Goal: Communication & Community: Answer question/provide support

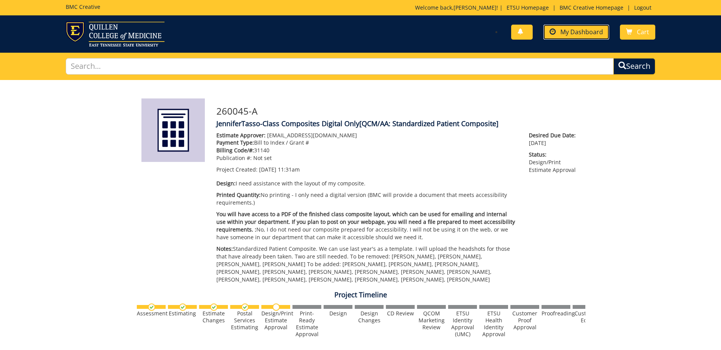
click at [593, 26] on link "My Dashboard" at bounding box center [576, 32] width 66 height 15
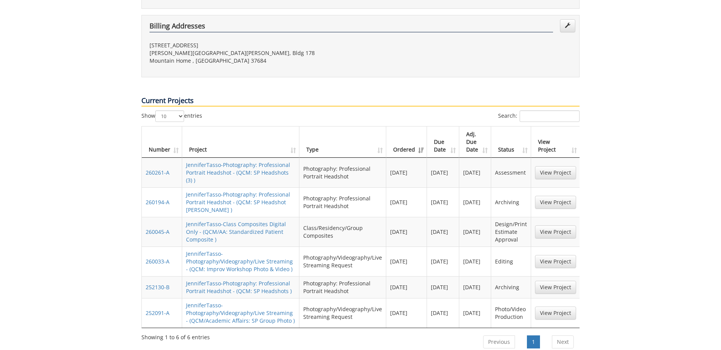
scroll to position [307, 0]
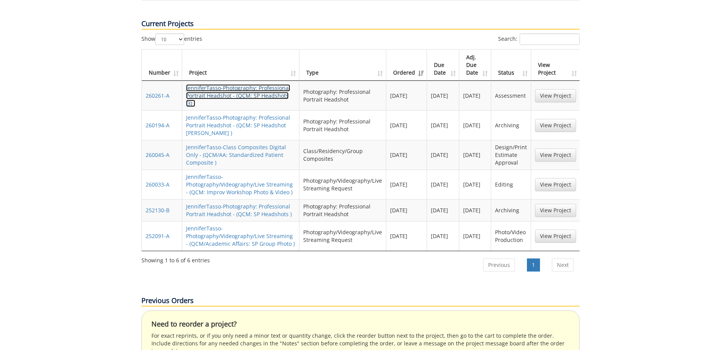
click at [219, 84] on link "JenniferTasso-Photography: Professional Portrait Headshot - (QCM: SP Headshots …" at bounding box center [238, 95] width 104 height 23
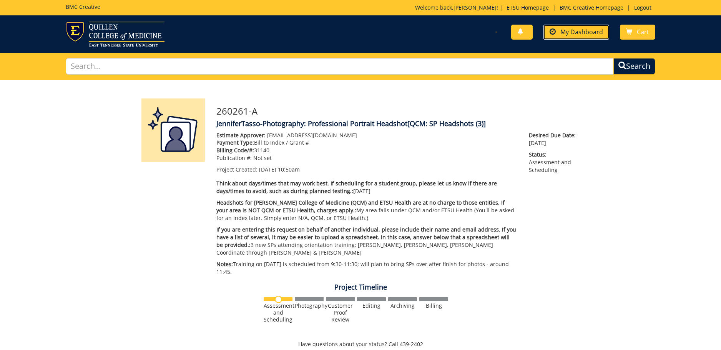
click at [583, 31] on span "My Dashboard" at bounding box center [581, 32] width 43 height 8
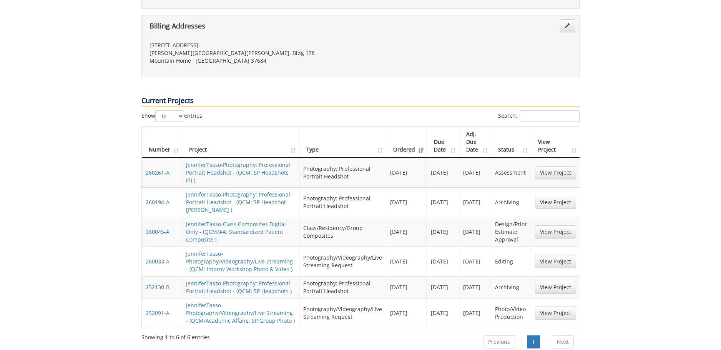
scroll to position [307, 0]
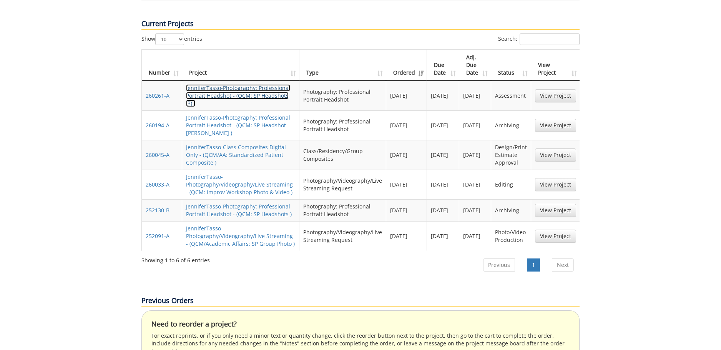
click at [278, 84] on link "JenniferTasso-Photography: Professional Portrait Headshot - (QCM: SP Headshots …" at bounding box center [238, 95] width 104 height 23
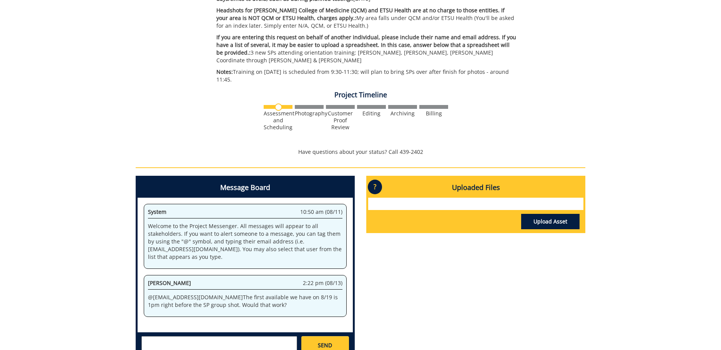
scroll to position [282, 0]
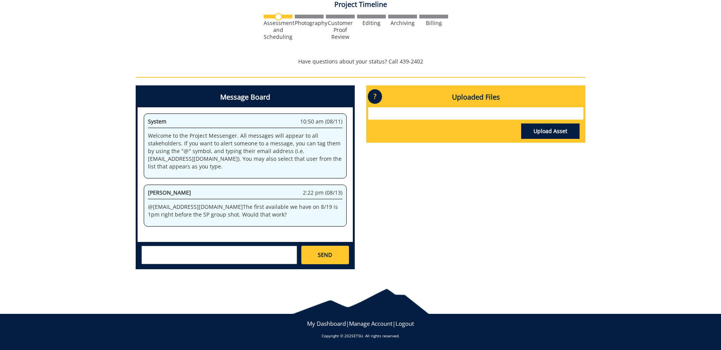
click at [253, 259] on textarea at bounding box center [219, 254] width 156 height 18
type textarea "@[EMAIL_ADDRESS][DOMAIN_NAME] Hi [PERSON_NAME]. The SP group shot is [DATE][DAT…"
click at [328, 254] on span "SEND" at bounding box center [325, 255] width 14 height 8
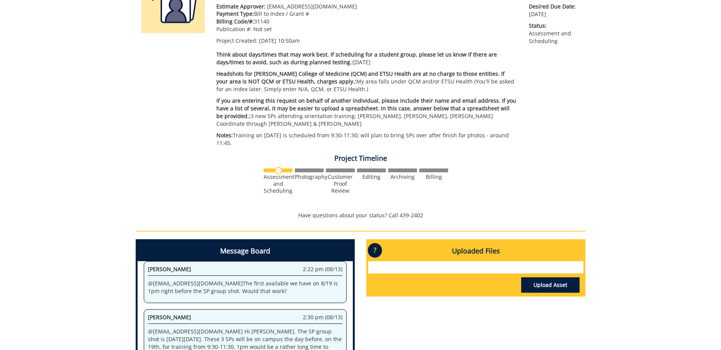
scroll to position [13, 0]
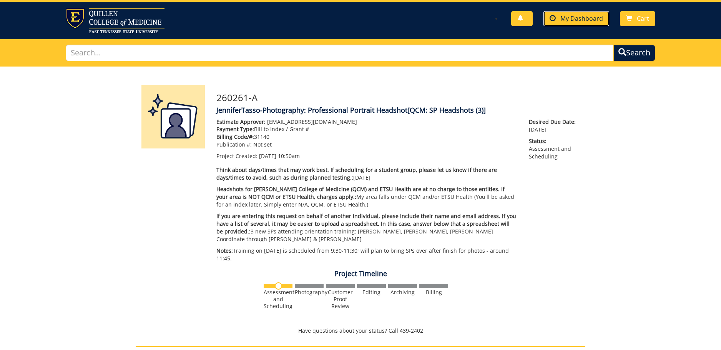
click at [566, 19] on span "My Dashboard" at bounding box center [581, 18] width 43 height 8
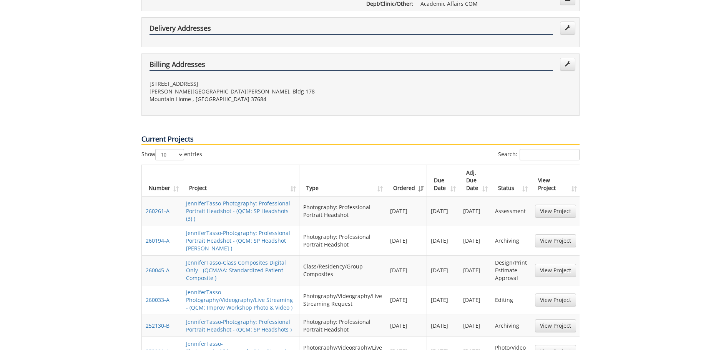
scroll to position [307, 0]
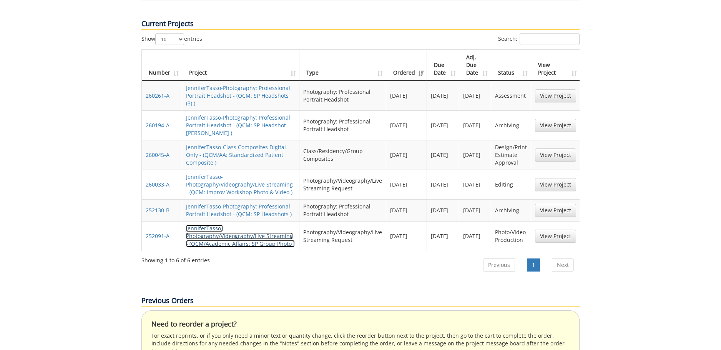
click at [217, 224] on link "JenniferTasso-Photography/Videography/Live Streaming - (QCM/Academic Affairs: S…" at bounding box center [240, 235] width 109 height 23
